Goal: Check status: Check status

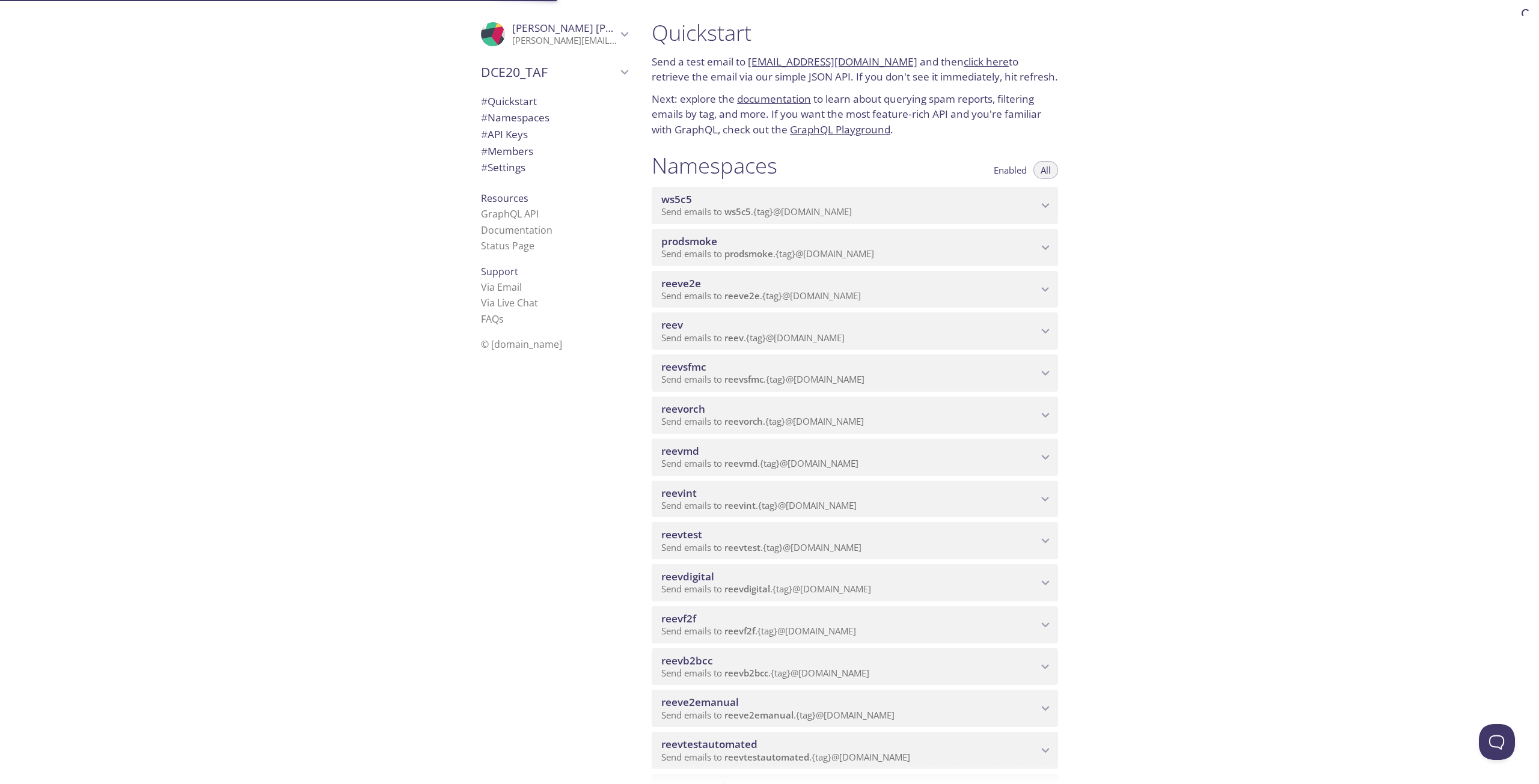
click at [799, 576] on span "reevdigital" at bounding box center [849, 576] width 376 height 13
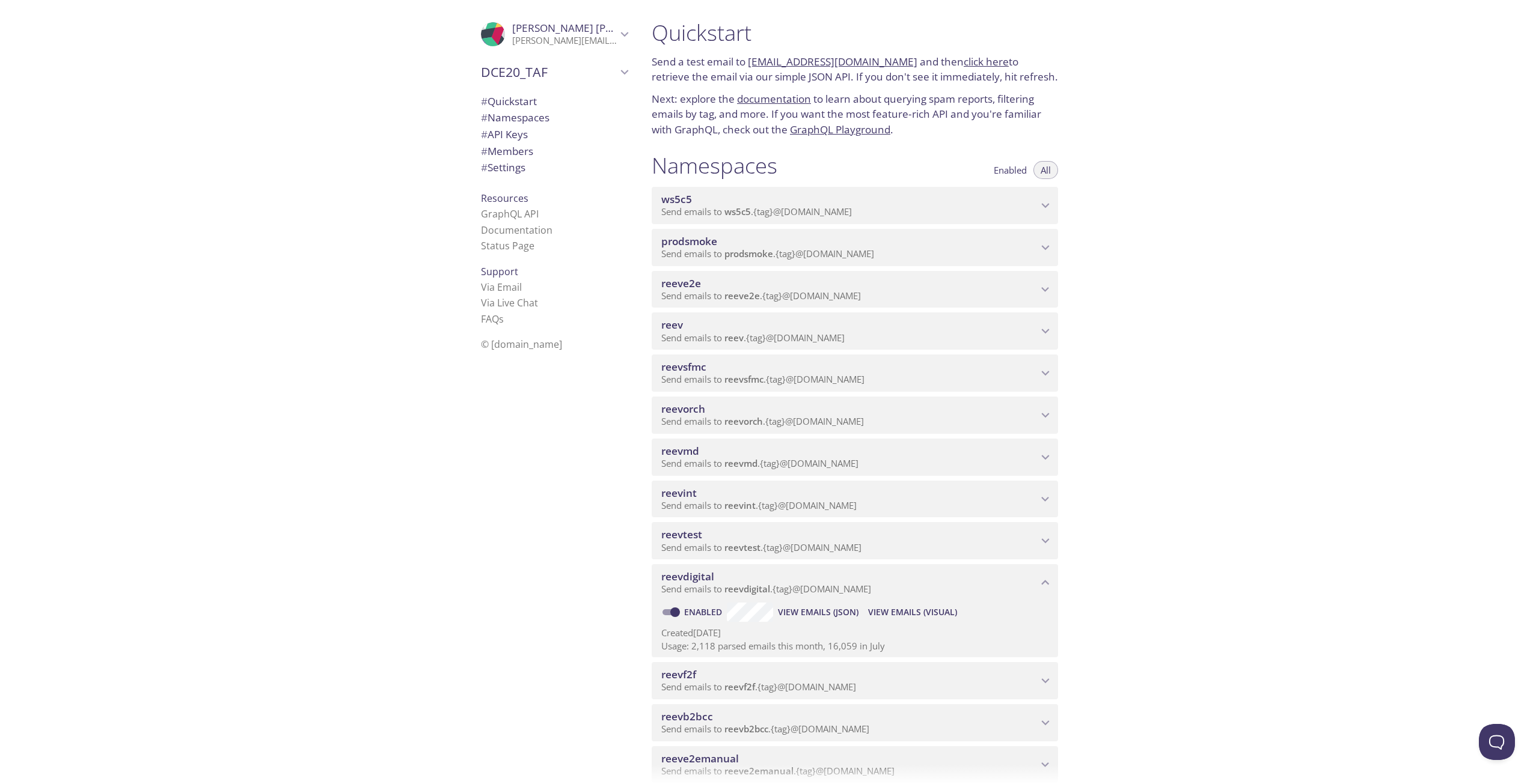
click at [912, 616] on span "View Emails (Visual)" at bounding box center [913, 611] width 89 height 15
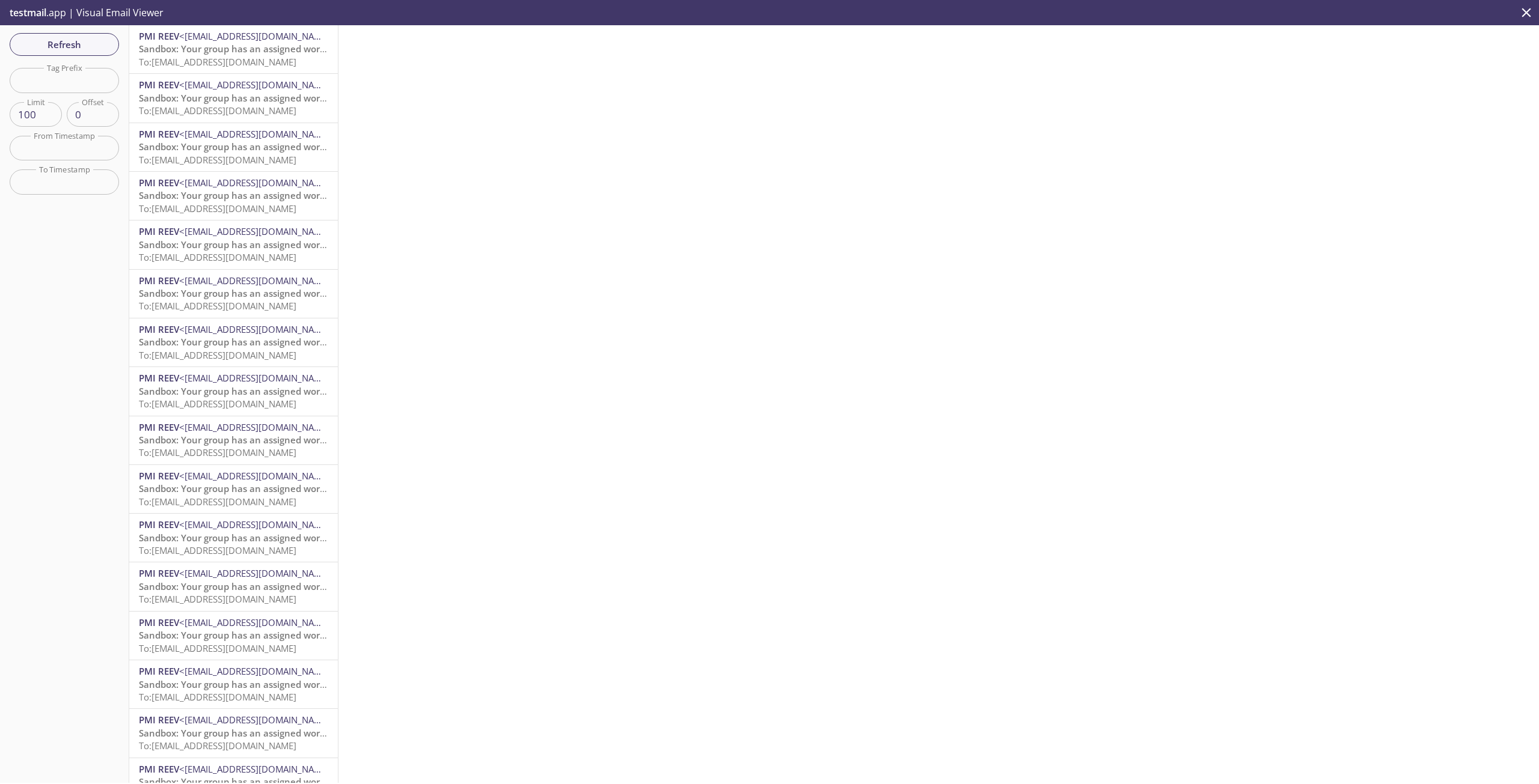
click at [104, 26] on div "Refresh Filters Tag Prefix Tag Prefix Limit 100 Limit Offset 0 Offset From Time…" at bounding box center [64, 404] width 129 height 758
click at [84, 48] on span "Refresh" at bounding box center [65, 44] width 91 height 15
click at [101, 50] on span "Refresh" at bounding box center [65, 44] width 91 height 15
click at [67, 48] on span "Refresh" at bounding box center [65, 44] width 91 height 15
click at [85, 40] on span "Refresh" at bounding box center [65, 44] width 91 height 15
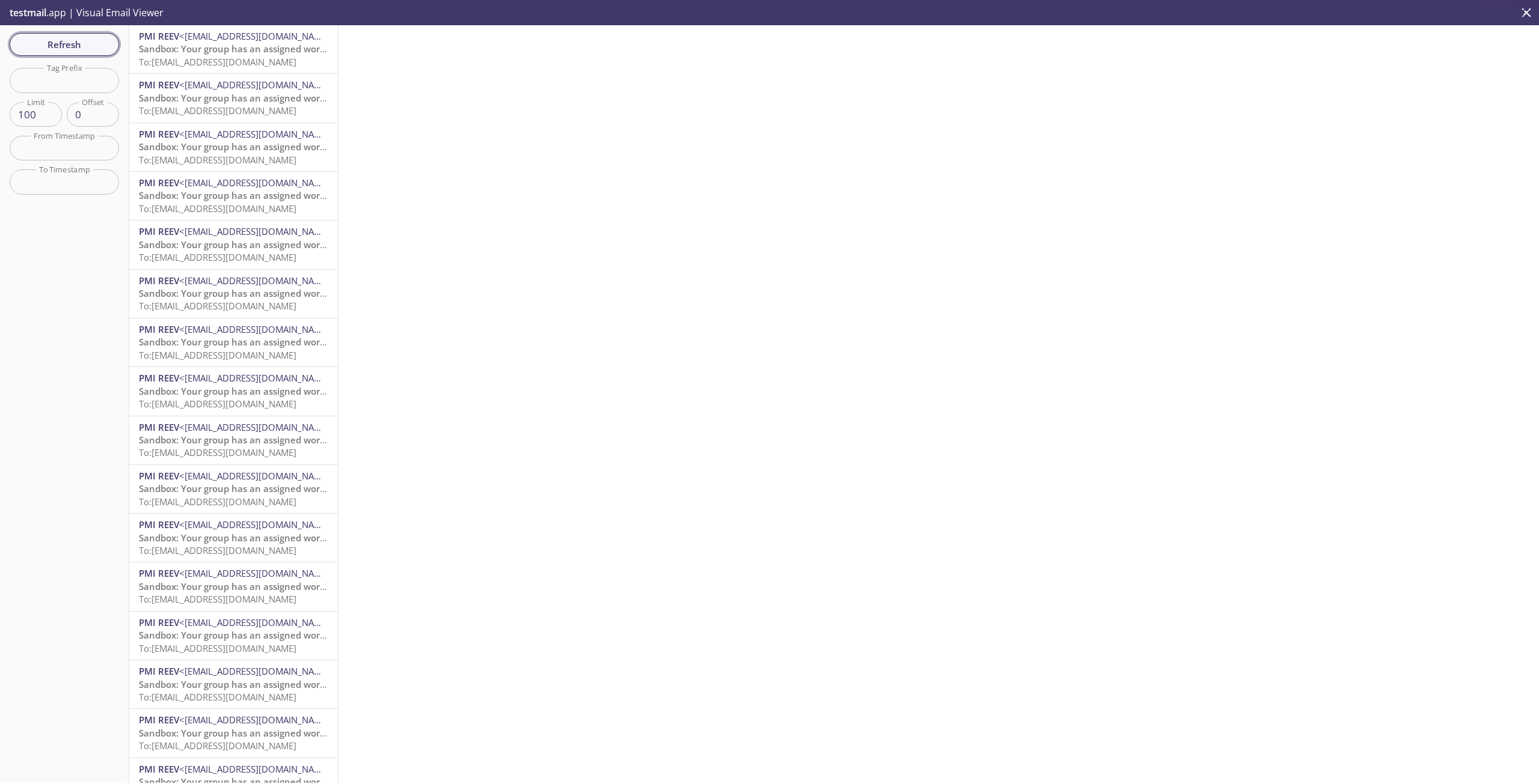
click at [86, 44] on span "Refresh" at bounding box center [65, 44] width 91 height 15
click at [89, 46] on span "Refresh" at bounding box center [65, 44] width 91 height 15
click at [179, 45] on span "[QA-EXT][PERSON_NAME] [PERSON_NAME] International account email verification co…" at bounding box center [330, 49] width 382 height 12
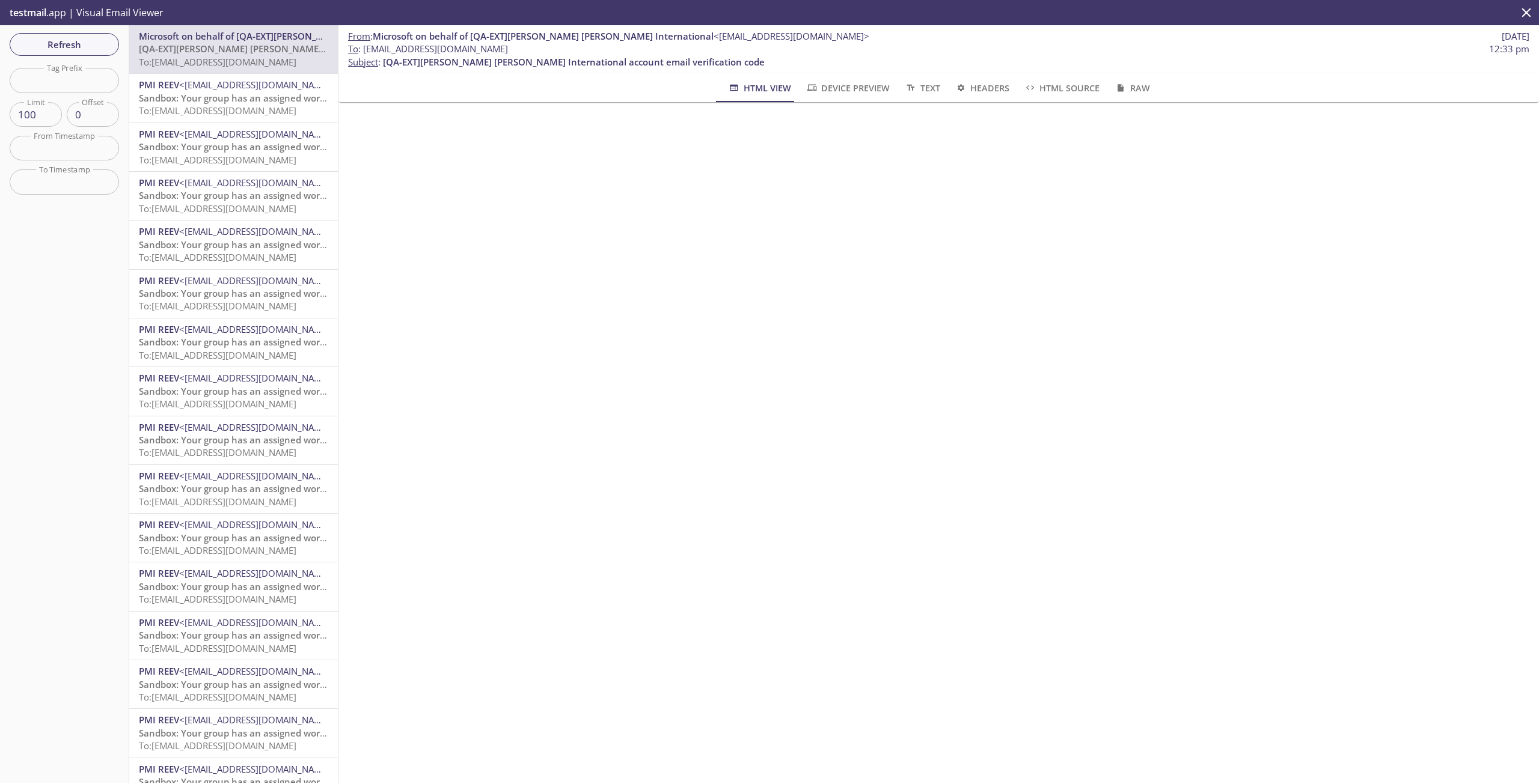
drag, startPoint x: 558, startPoint y: 51, endPoint x: 365, endPoint y: 50, distance: 193.0
click at [365, 50] on span "To : [EMAIL_ADDRESS][DOMAIN_NAME] 12:33 pm" at bounding box center [938, 49] width 1181 height 13
